Goal: Check status

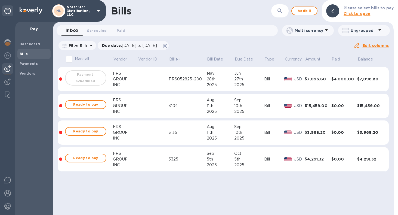
click at [154, 83] on td at bounding box center [153, 79] width 31 height 24
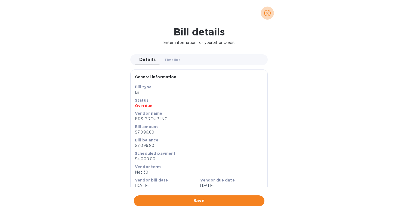
click at [267, 13] on icon "close" at bounding box center [267, 12] width 5 height 5
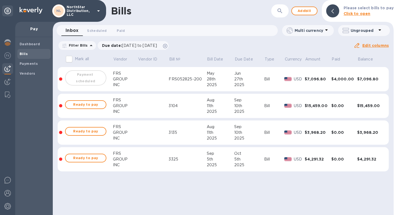
click at [154, 82] on td at bounding box center [153, 79] width 31 height 24
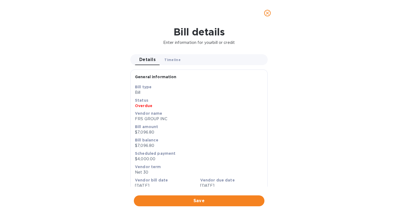
click at [173, 60] on span "Timeline 0" at bounding box center [172, 60] width 16 height 6
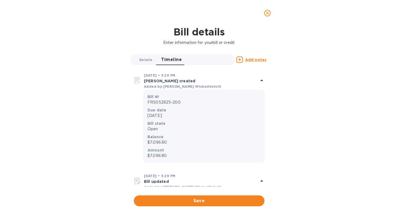
click at [145, 60] on span "Details 0" at bounding box center [145, 60] width 13 height 6
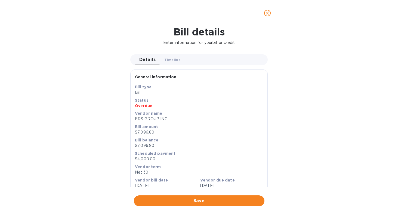
click at [268, 14] on icon "close" at bounding box center [267, 12] width 5 height 5
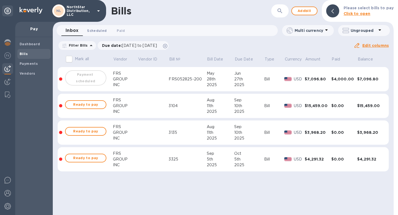
click at [100, 31] on span "Scheduled 0" at bounding box center [97, 31] width 20 height 6
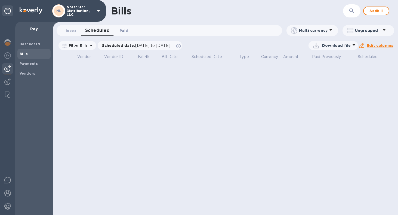
click at [124, 31] on span "Paid 0" at bounding box center [124, 31] width 8 height 6
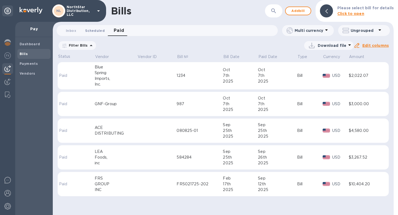
click at [100, 31] on span "Scheduled 0" at bounding box center [95, 31] width 20 height 6
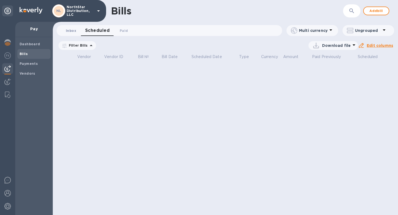
click at [71, 30] on span "Inbox 0" at bounding box center [71, 31] width 10 height 6
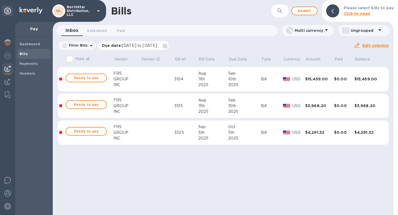
click at [137, 46] on span "[DATE] to [DATE]" at bounding box center [139, 45] width 35 height 4
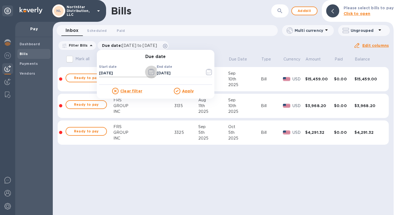
click at [150, 74] on icon "button" at bounding box center [151, 72] width 6 height 7
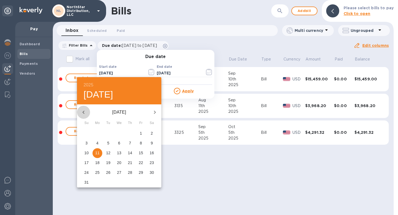
click at [84, 112] on icon "button" at bounding box center [83, 112] width 7 height 7
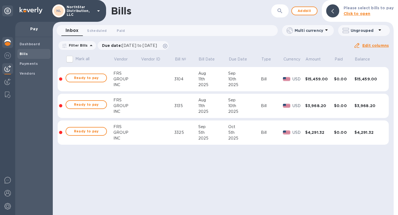
click at [8, 42] on img at bounding box center [7, 42] width 7 height 7
